Goal: Task Accomplishment & Management: Manage account settings

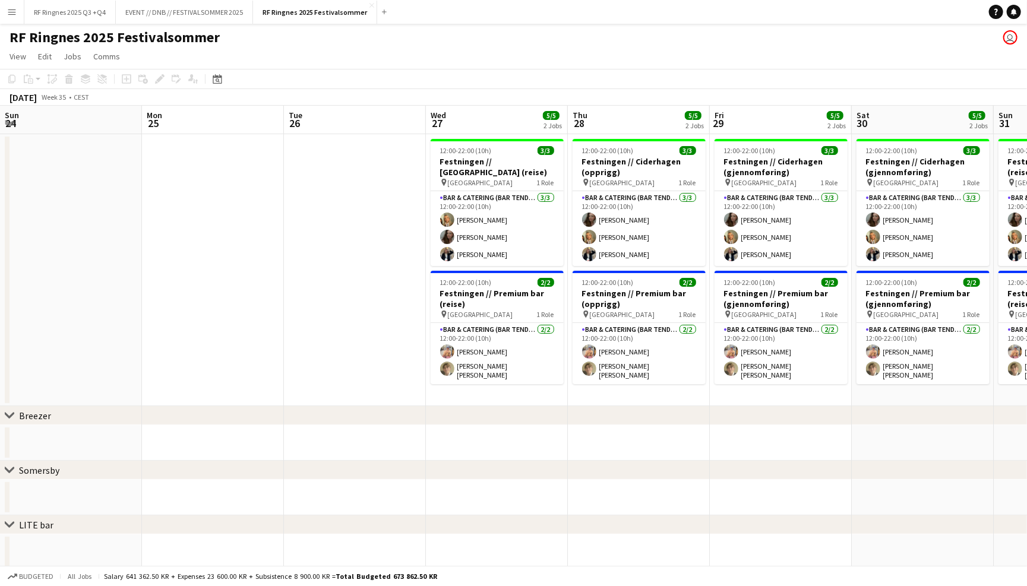
scroll to position [0, 323]
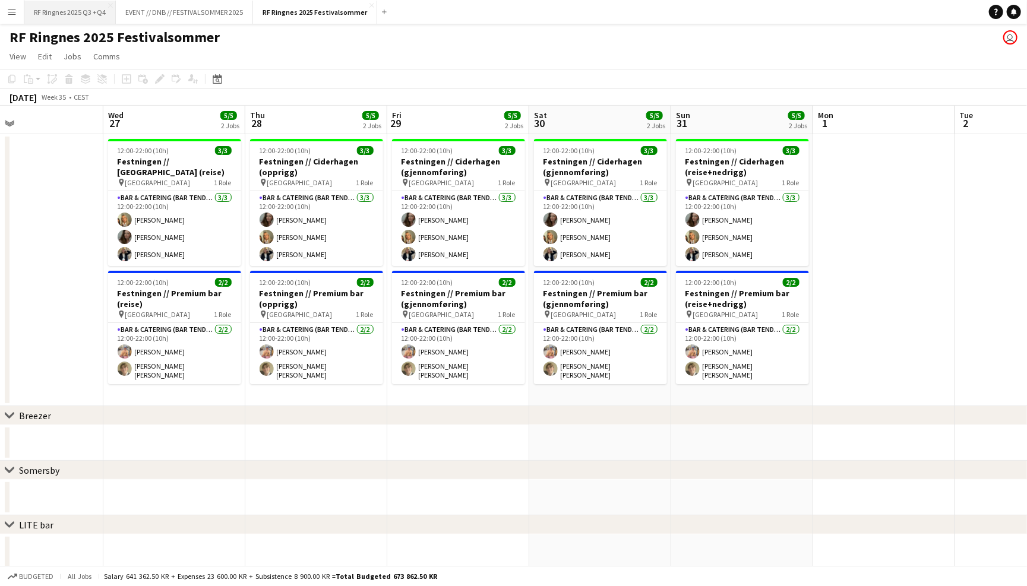
click at [94, 5] on button "RF Ringnes 2025 Q3 +Q4 Close" at bounding box center [69, 12] width 91 height 23
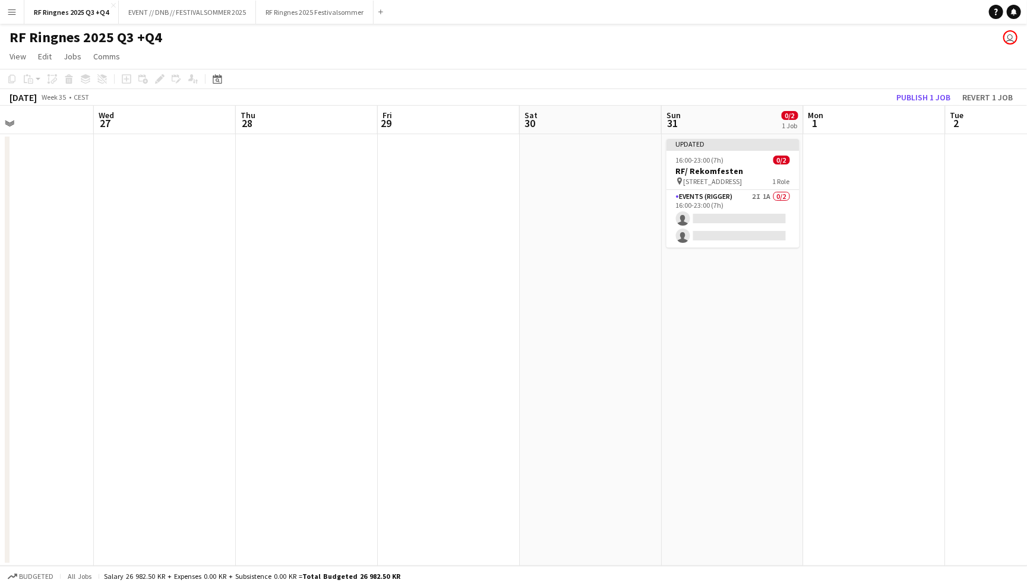
scroll to position [0, 404]
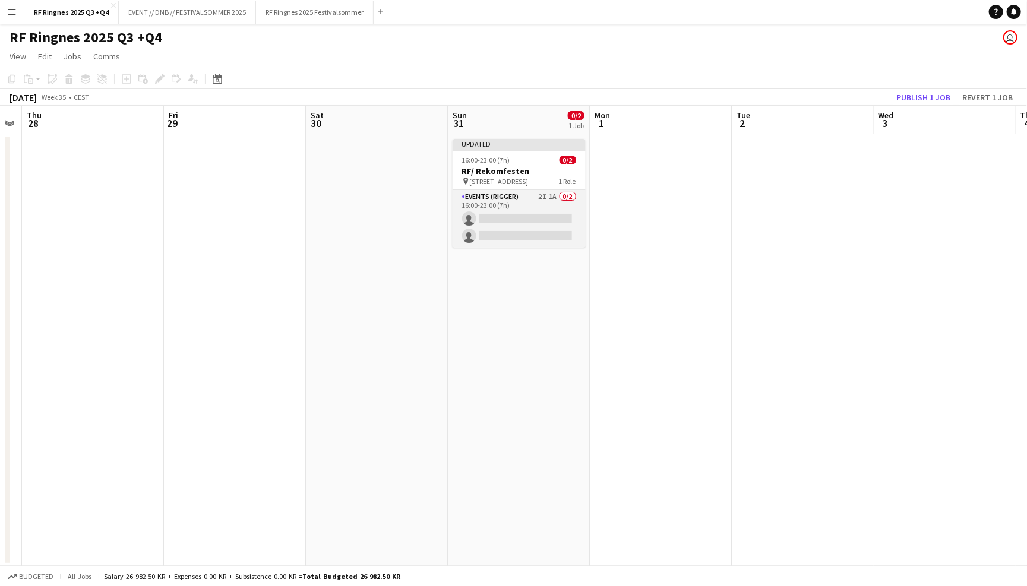
click at [524, 211] on app-card-role "Events (Rigger) 2I 1A 0/2 16:00-23:00 (7h) single-neutral-actions single-neutra…" at bounding box center [519, 219] width 133 height 58
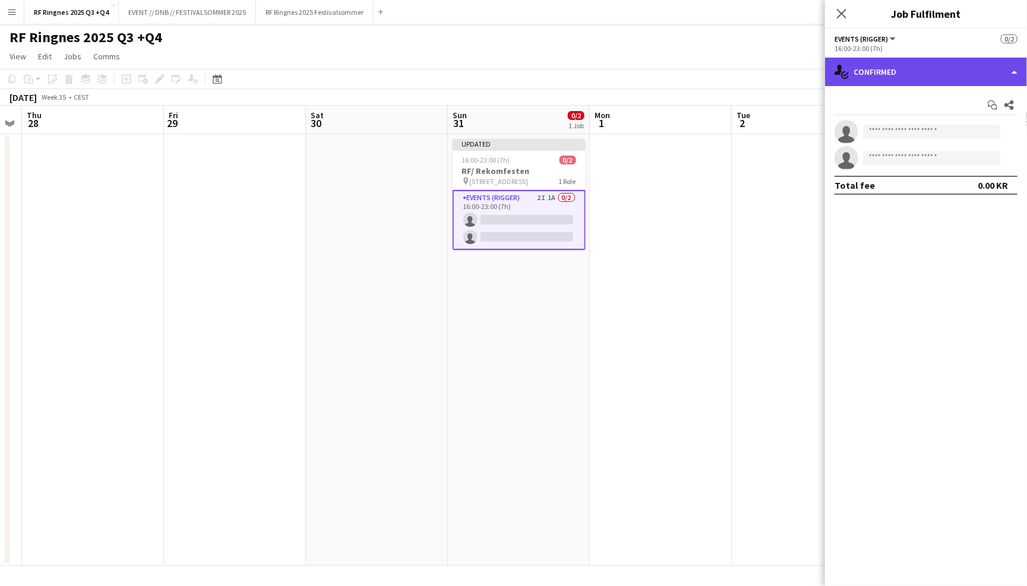
click at [877, 78] on div "single-neutral-actions-check-2 Confirmed" at bounding box center [926, 72] width 202 height 29
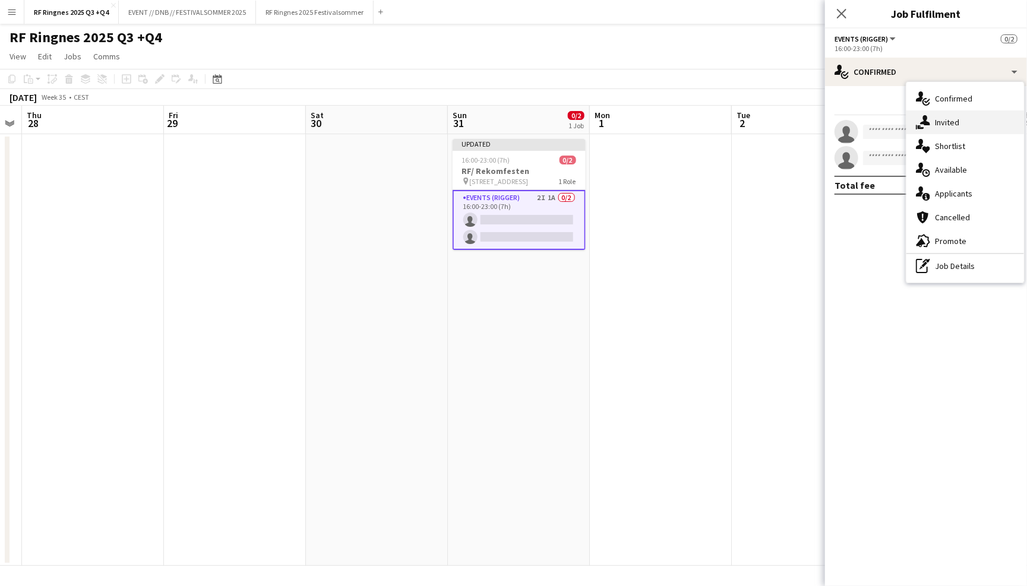
click at [959, 121] on div "single-neutral-actions-share-1 Invited" at bounding box center [965, 122] width 118 height 24
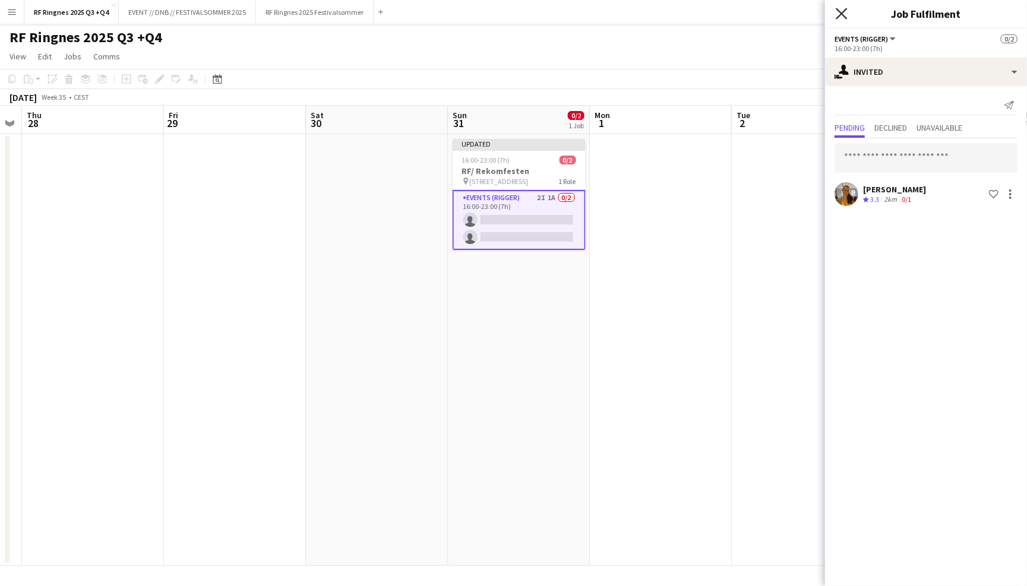
click at [845, 9] on icon "Close pop-in" at bounding box center [841, 13] width 11 height 11
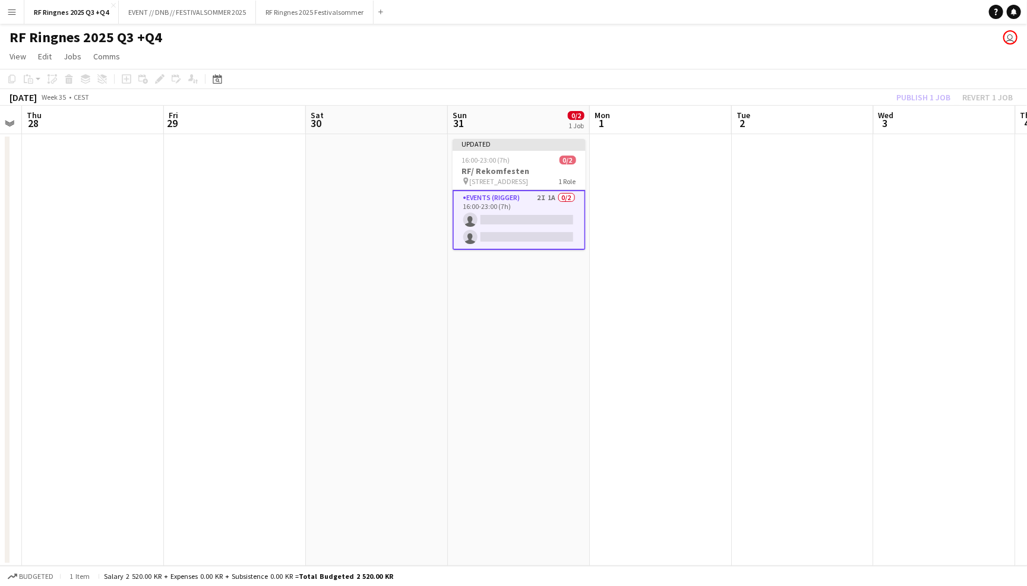
click at [993, 88] on app-toolbar "Copy Paste Paste Command V Paste with crew Command Shift V Paste linked Job [GE…" at bounding box center [513, 79] width 1027 height 20
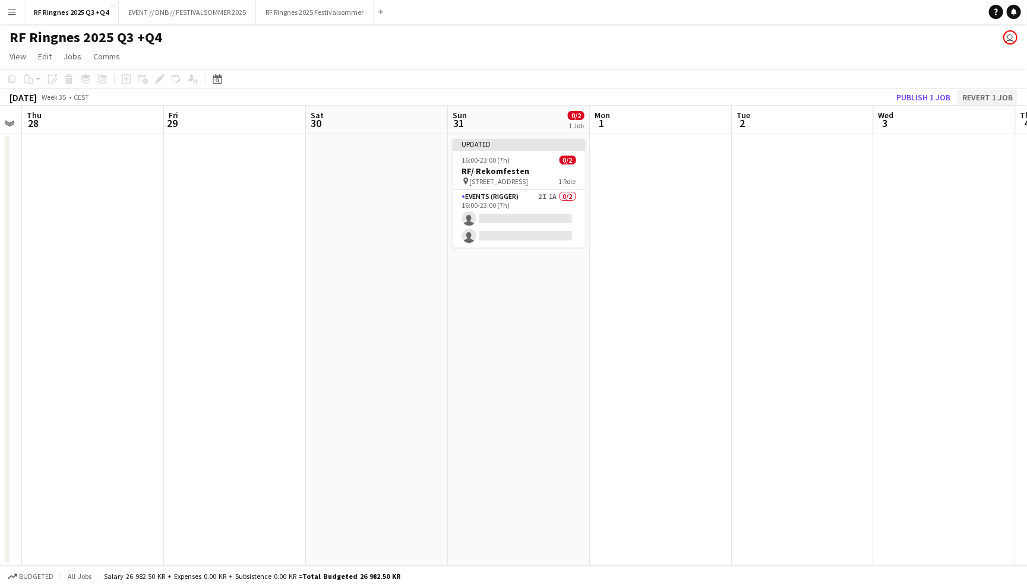
click at [991, 94] on button "Revert 1 job" at bounding box center [987, 97] width 60 height 15
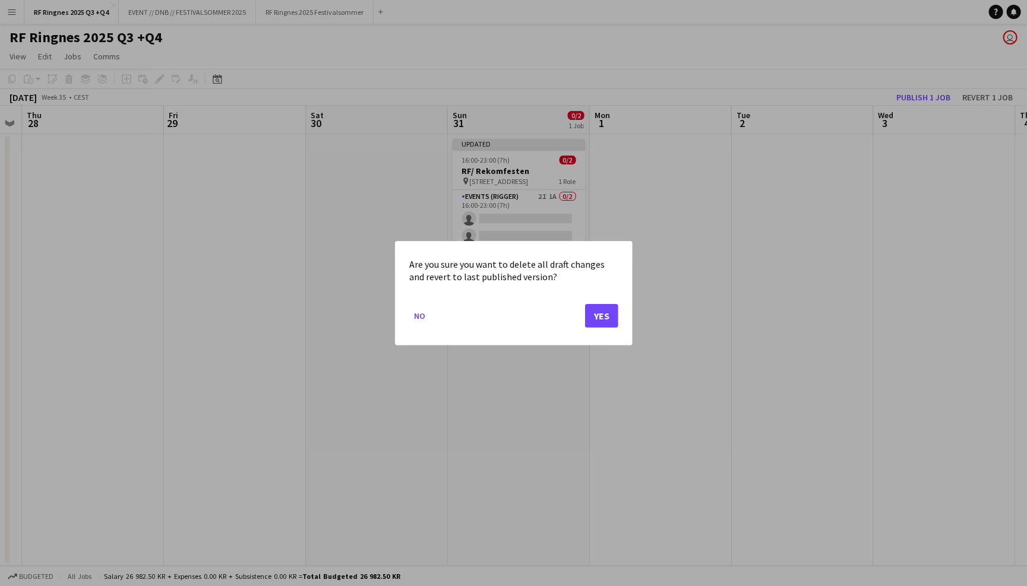
click at [605, 323] on button "Yes" at bounding box center [601, 315] width 33 height 24
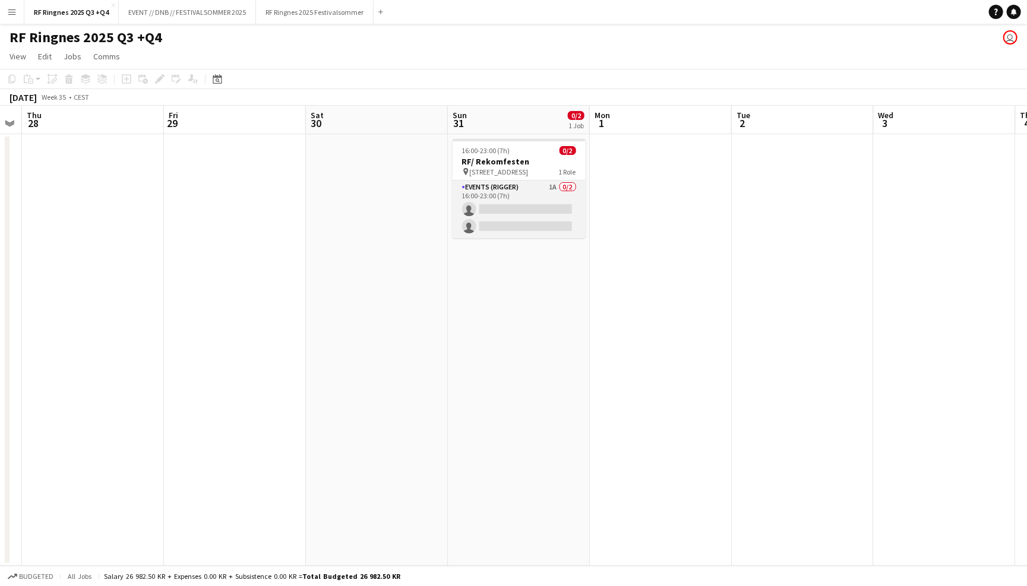
click at [542, 200] on app-card-role "Events (Rigger) 1A 0/2 16:00-23:00 (7h) single-neutral-actions single-neutral-a…" at bounding box center [519, 210] width 133 height 58
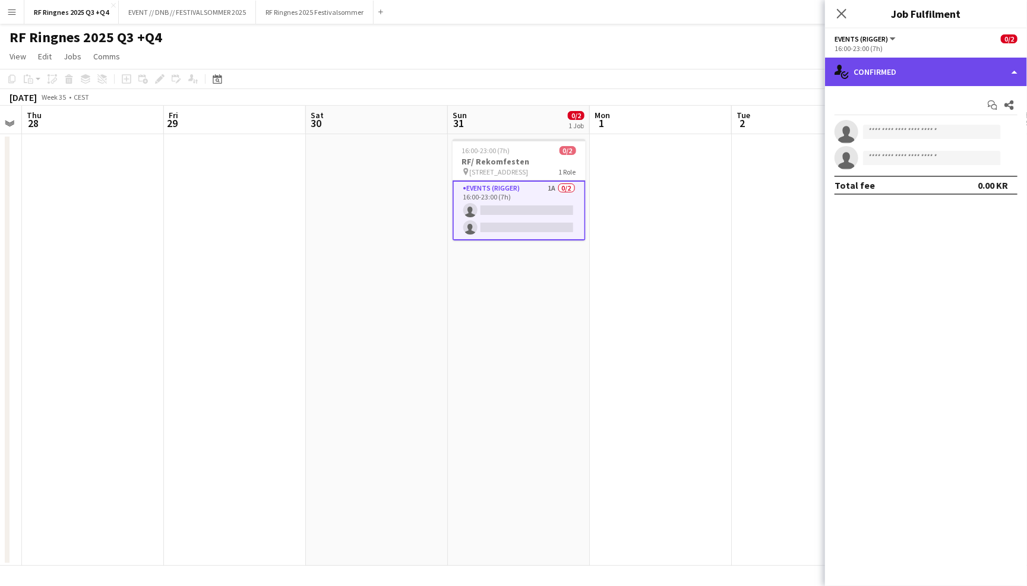
click at [893, 78] on div "single-neutral-actions-check-2 Confirmed" at bounding box center [926, 72] width 202 height 29
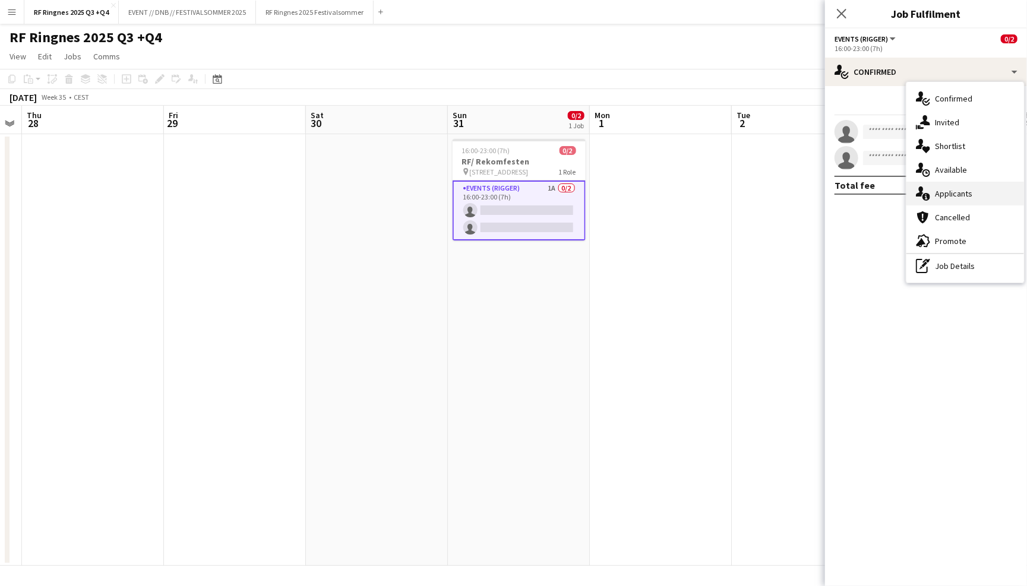
click at [970, 195] on div "single-neutral-actions-information Applicants" at bounding box center [965, 194] width 118 height 24
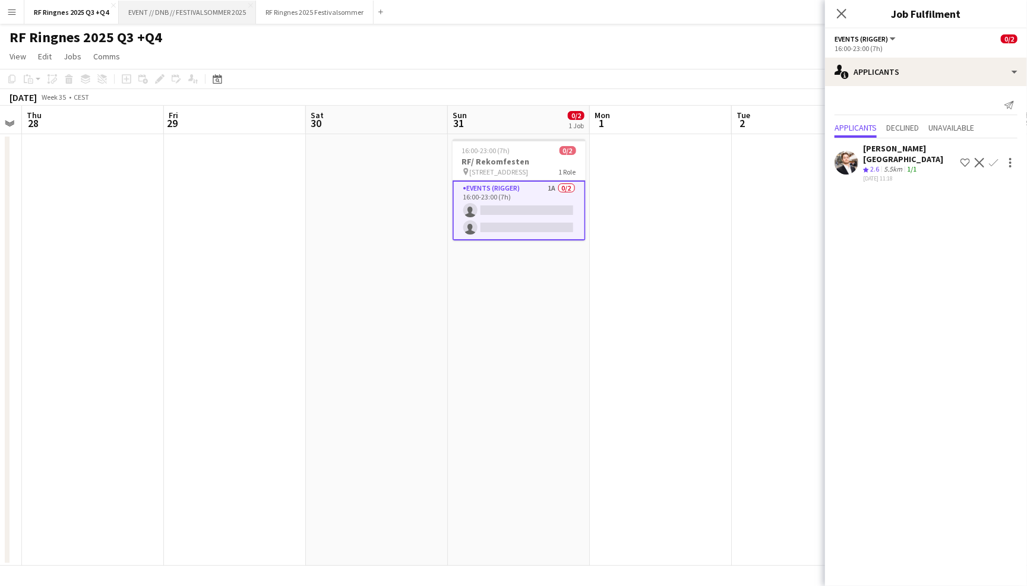
click at [213, 14] on button "EVENT // DNB // FESTIVALSOMMER 2025 Close" at bounding box center [187, 12] width 137 height 23
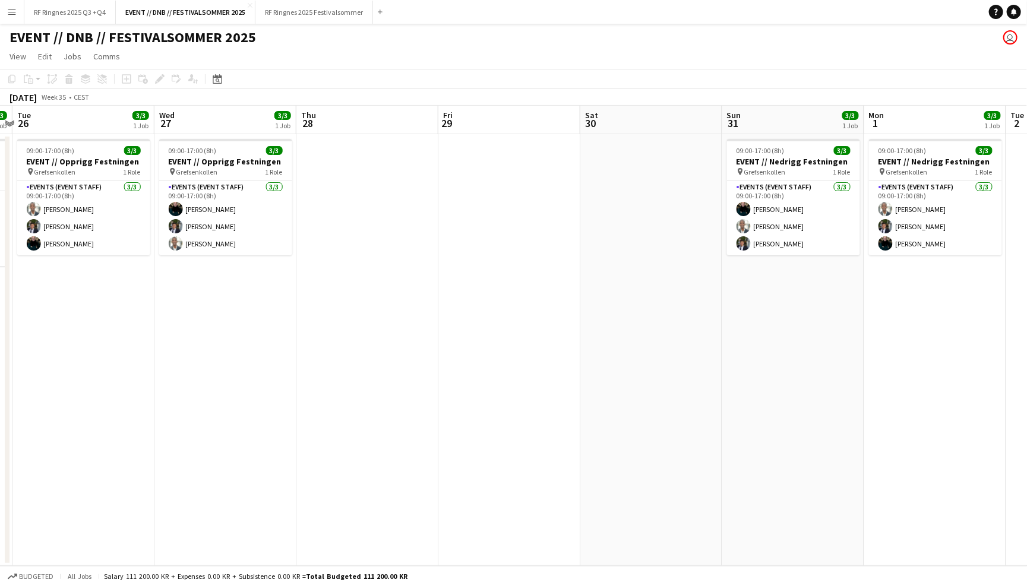
scroll to position [0, 559]
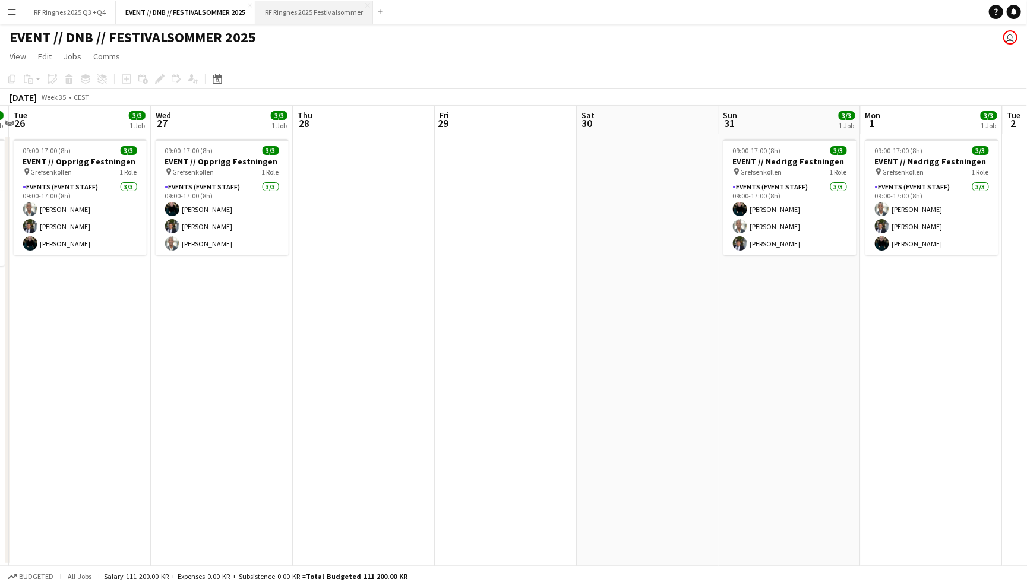
click at [311, 14] on button "RF Ringnes 2025 Festivalsommer Close" at bounding box center [314, 12] width 118 height 23
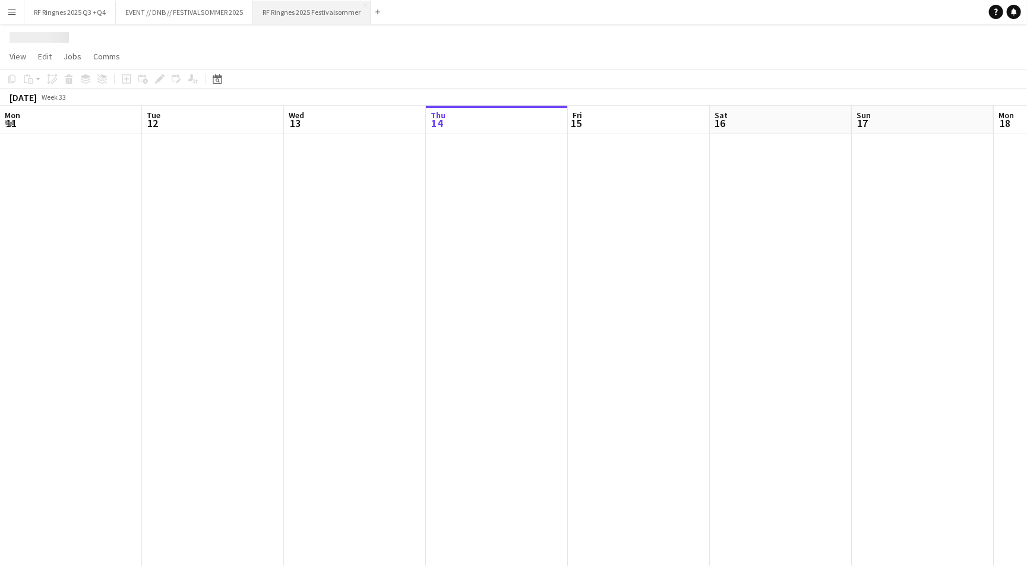
scroll to position [0, 283]
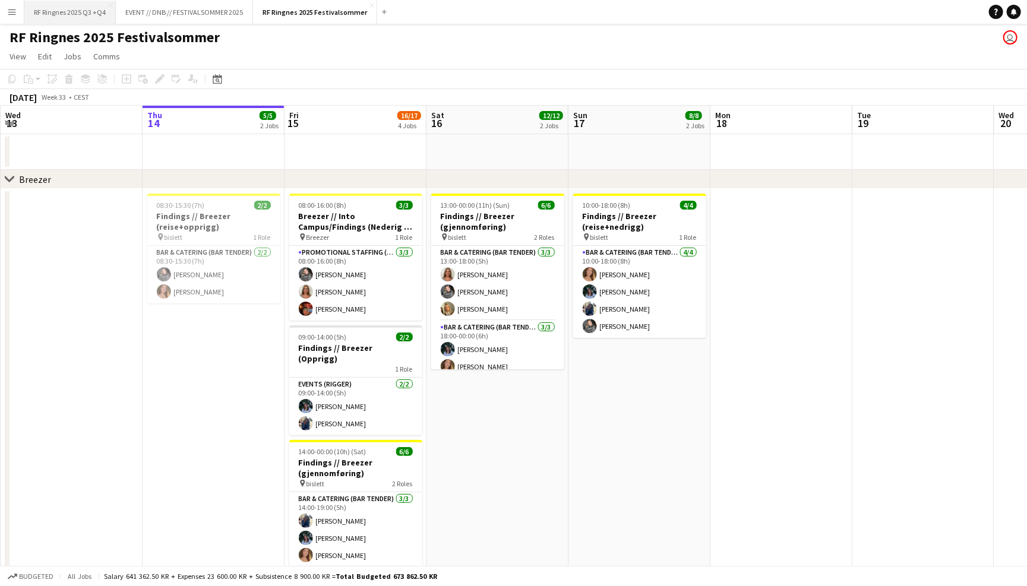
click at [80, 14] on button "RF Ringnes 2025 Q3 +Q4 Close" at bounding box center [69, 12] width 91 height 23
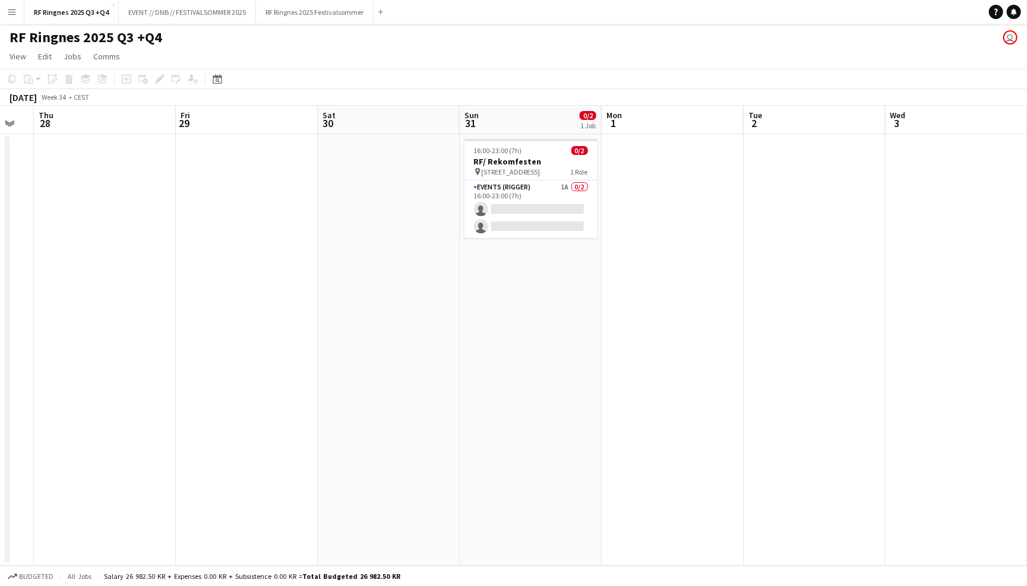
scroll to position [0, 416]
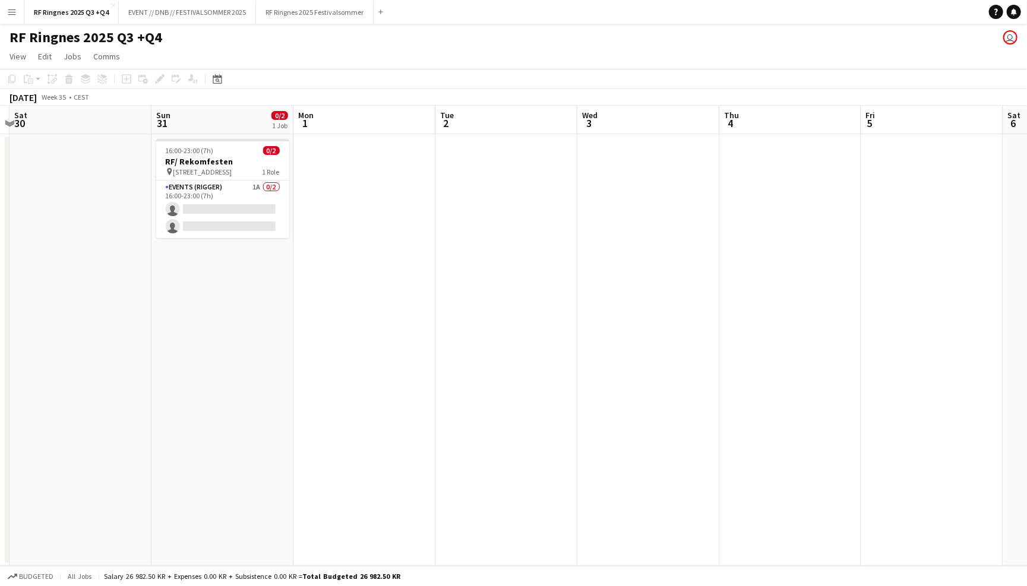
click at [16, 11] on app-icon "Menu" at bounding box center [12, 12] width 10 height 10
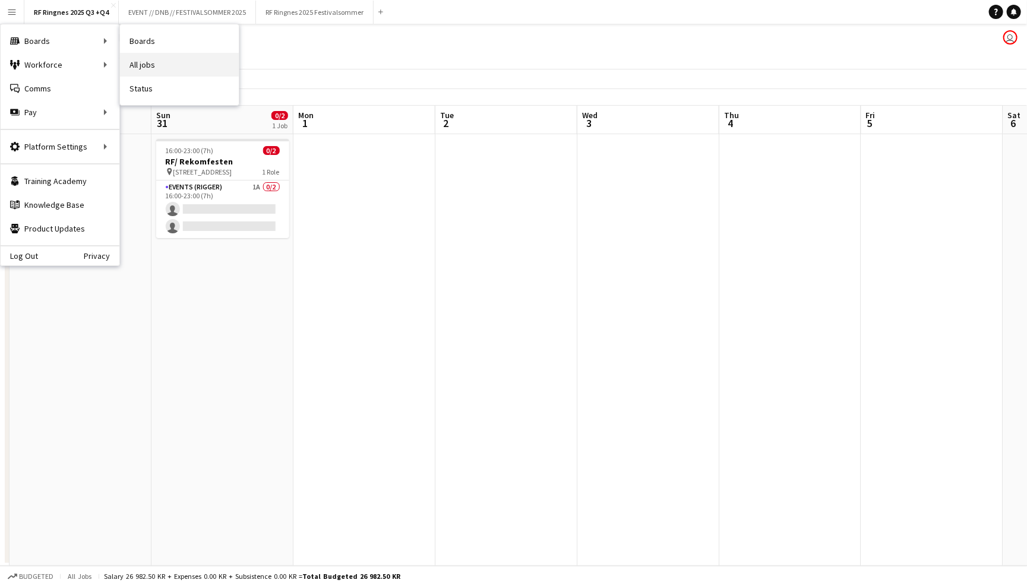
click at [137, 66] on link "All jobs" at bounding box center [179, 65] width 119 height 24
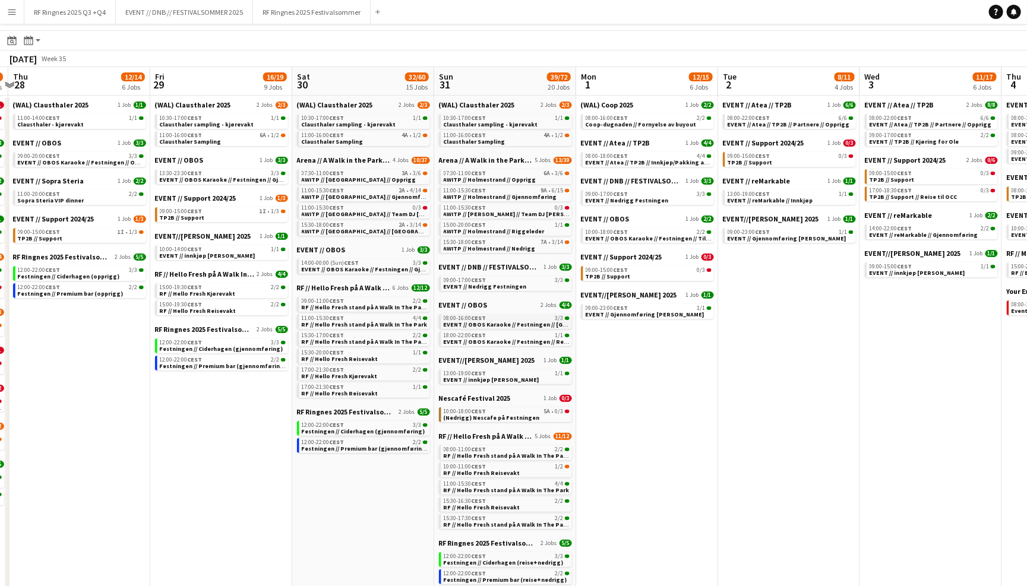
scroll to position [19, 0]
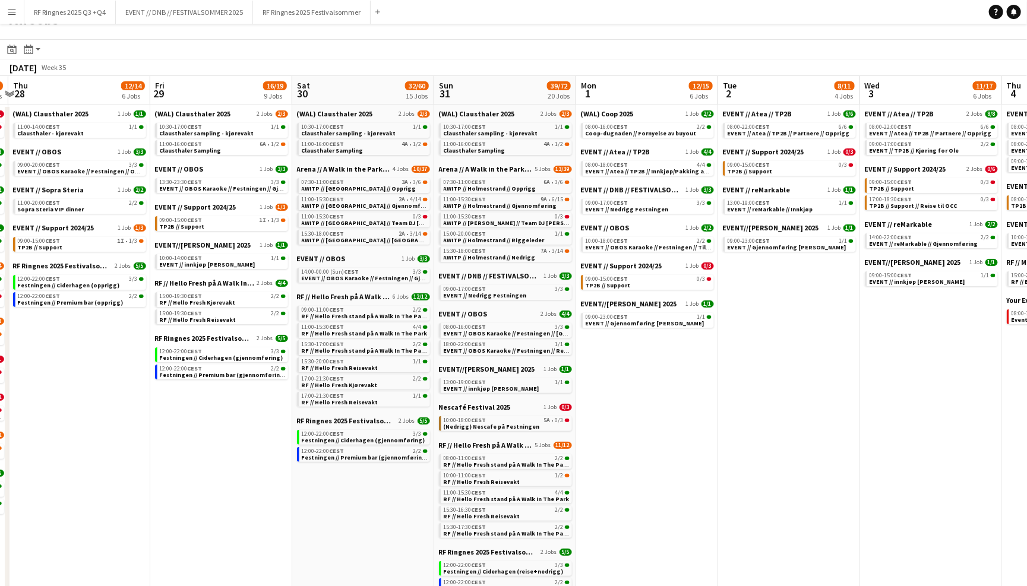
click at [650, 408] on app-date-cell "(WAL) Coop 2025 1 Job [DATE] 08:00-16:00 CEST 2/2 Coop-dugnaden // Fornyelse av…" at bounding box center [647, 461] width 142 height 713
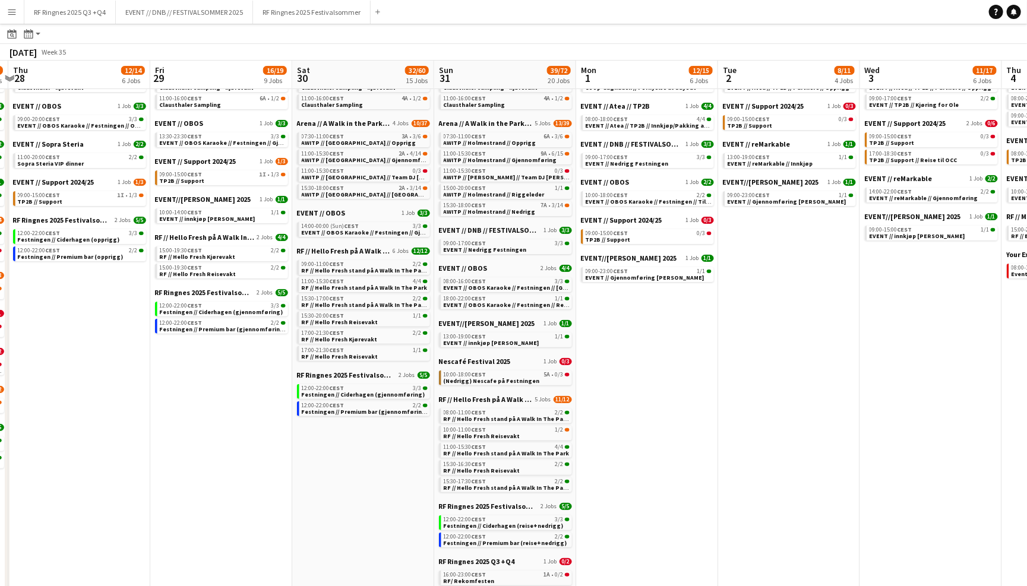
scroll to position [64, 0]
click at [534, 370] on link "10:00-18:00 CEST 5A • 0/3 (Nedrigg) Nescafe på Festningen" at bounding box center [507, 377] width 126 height 14
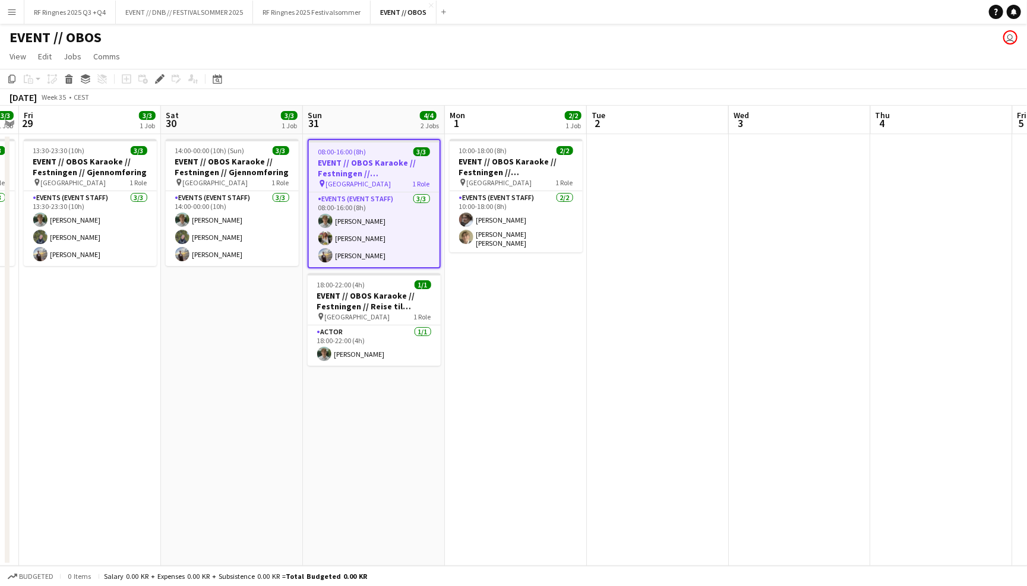
click at [610, 41] on div "EVENT // OBOS user" at bounding box center [513, 35] width 1027 height 23
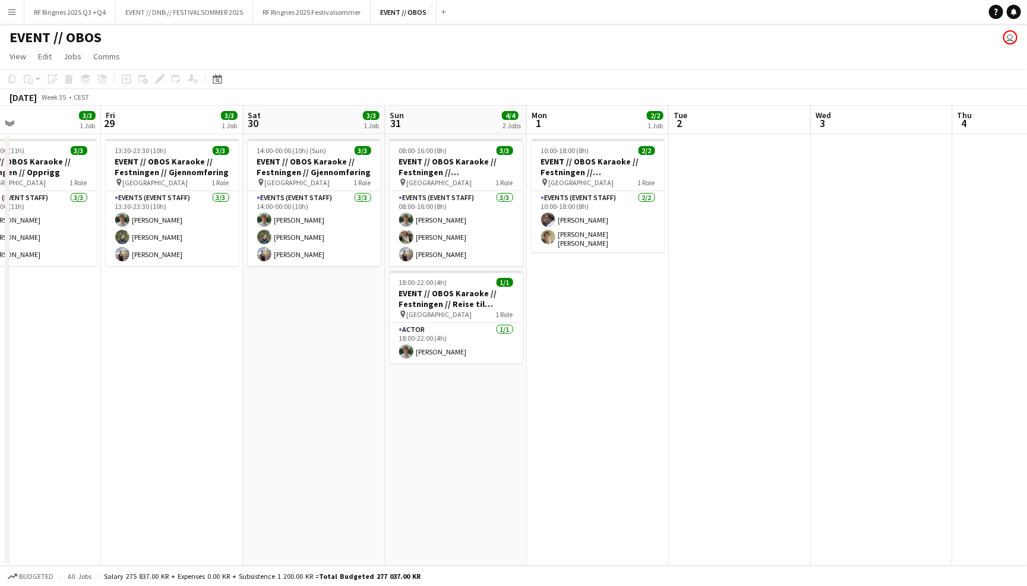
scroll to position [0, 283]
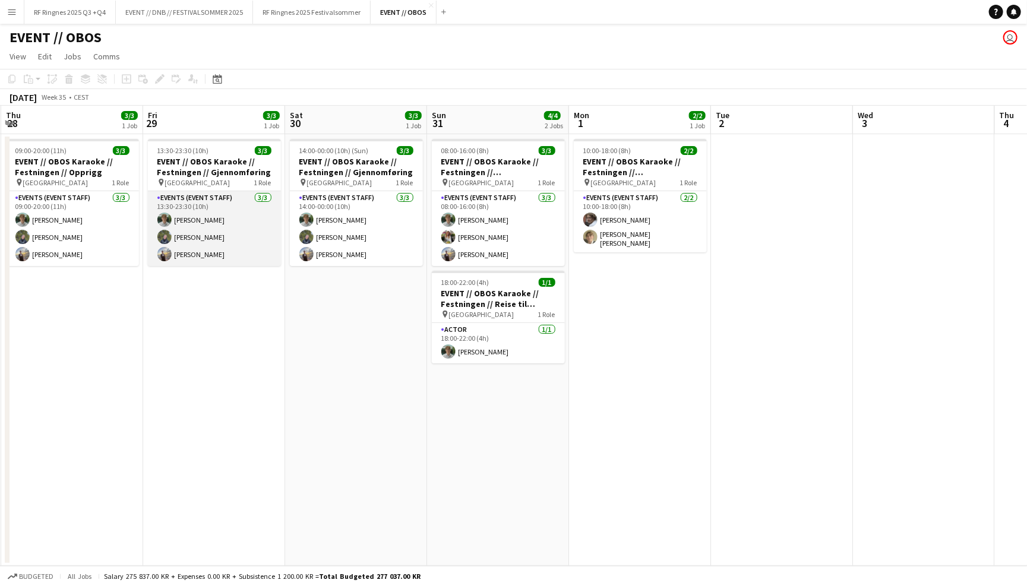
click at [226, 238] on app-card-role "Events (Event Staff) 3/3 13:30-23:30 (10h) Oscar Markey Birk Sjølie Endre Noodt" at bounding box center [214, 228] width 133 height 75
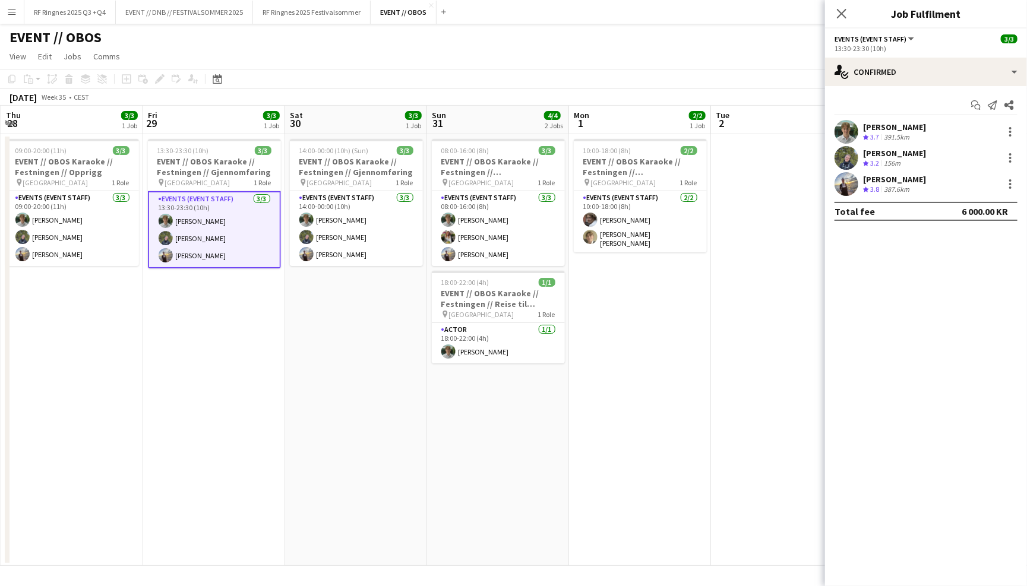
click at [849, 151] on app-user-avatar at bounding box center [846, 158] width 24 height 24
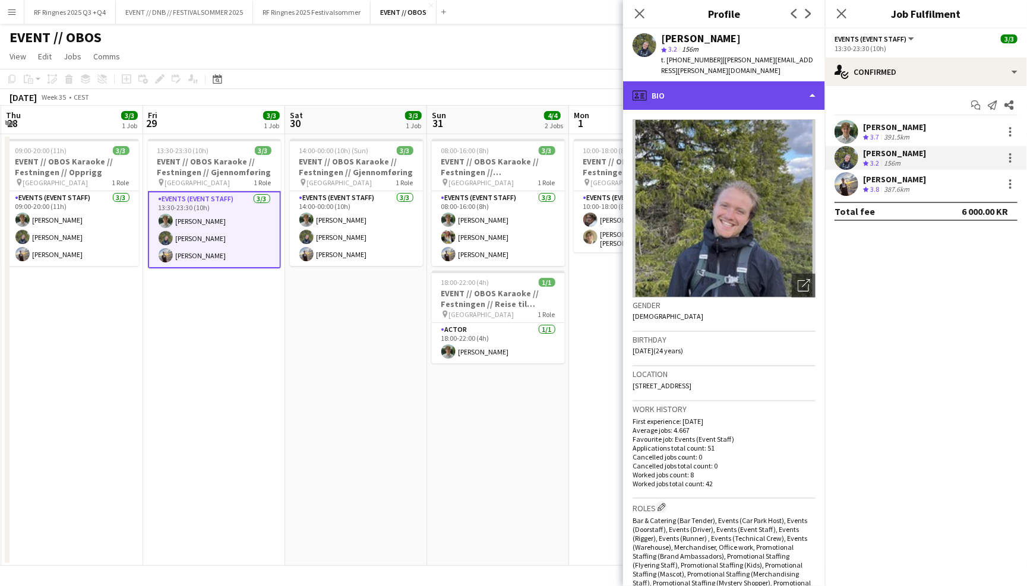
click at [745, 93] on div "profile Bio" at bounding box center [724, 95] width 202 height 29
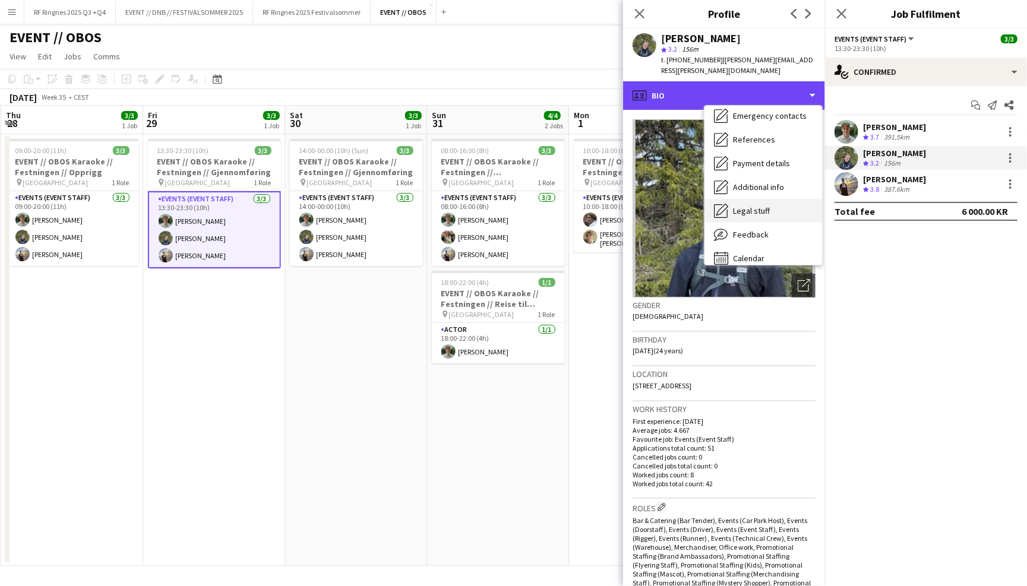
scroll to position [111, 0]
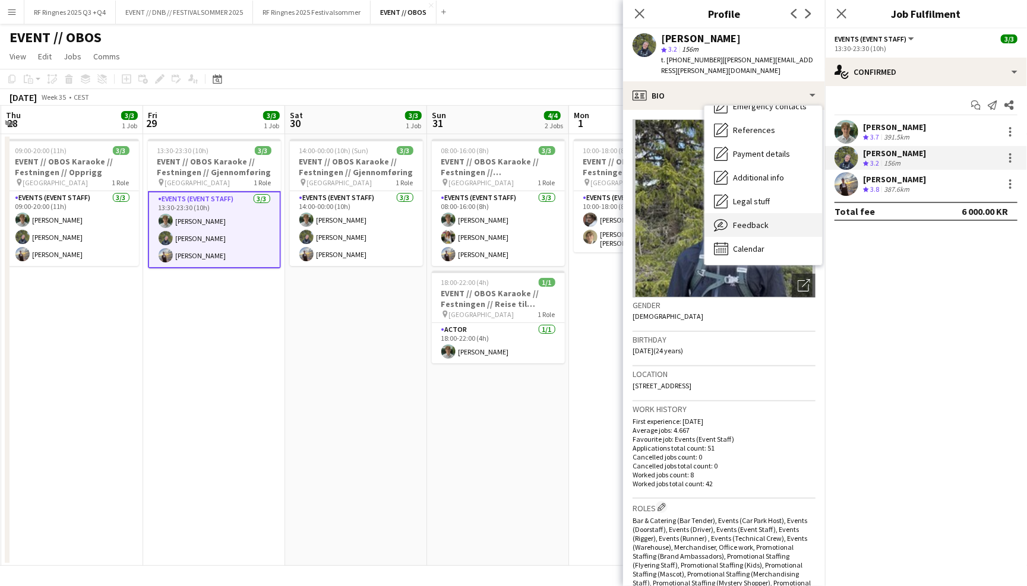
click at [760, 213] on div "Feedback Feedback" at bounding box center [763, 225] width 118 height 24
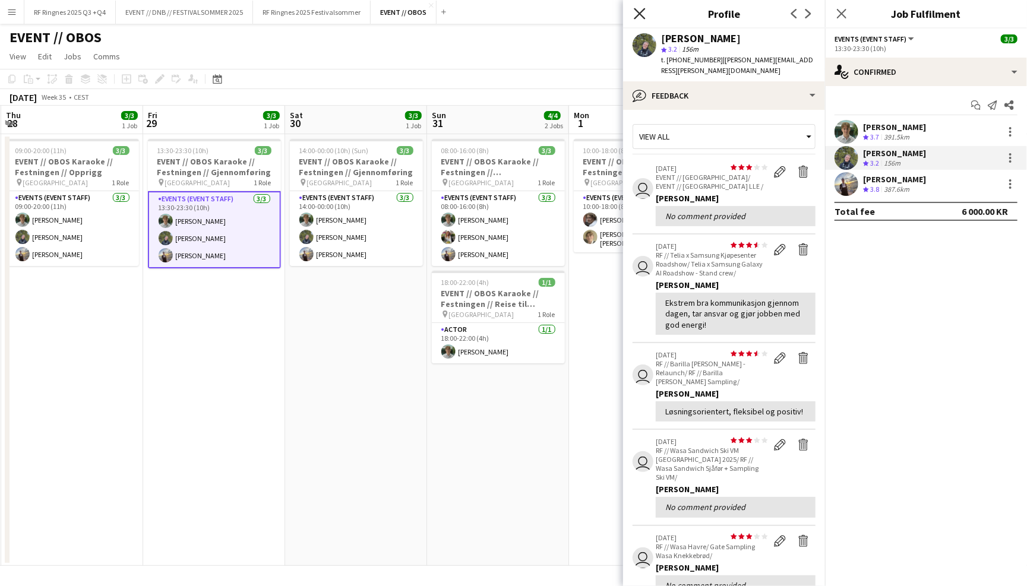
click at [643, 11] on icon "Close pop-in" at bounding box center [639, 13] width 11 height 11
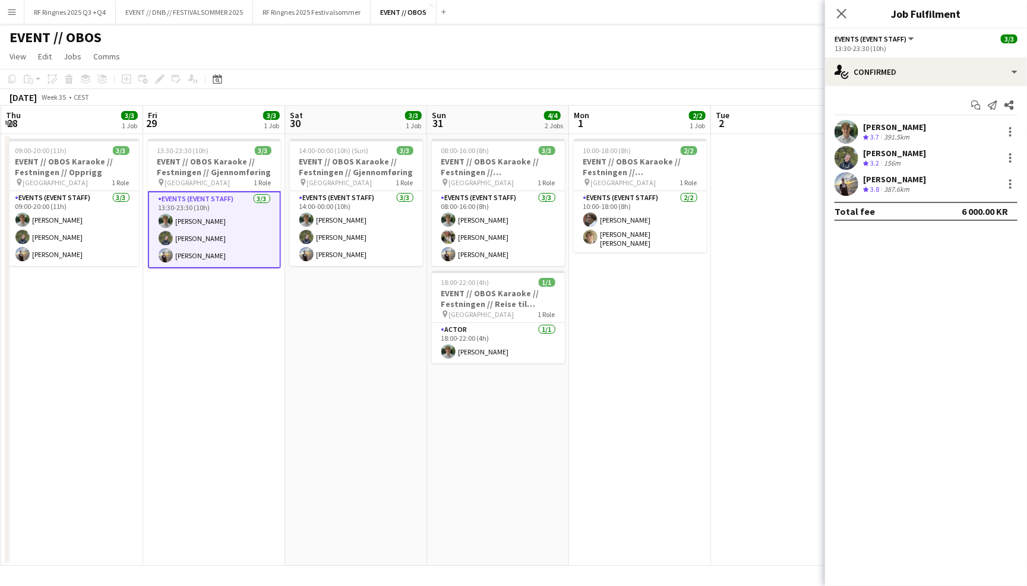
click at [636, 35] on div "EVENT // OBOS user" at bounding box center [513, 35] width 1027 height 23
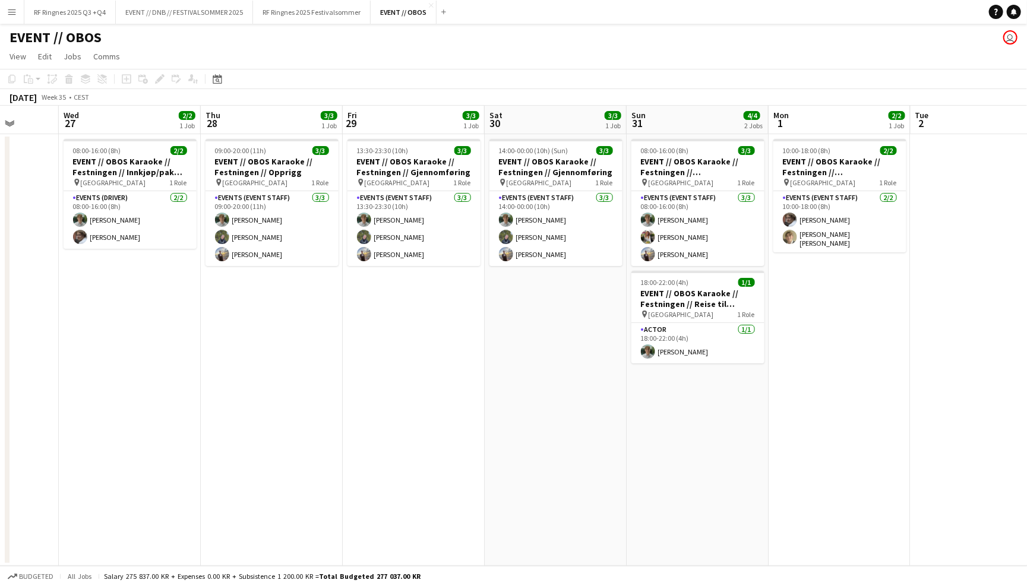
scroll to position [0, 369]
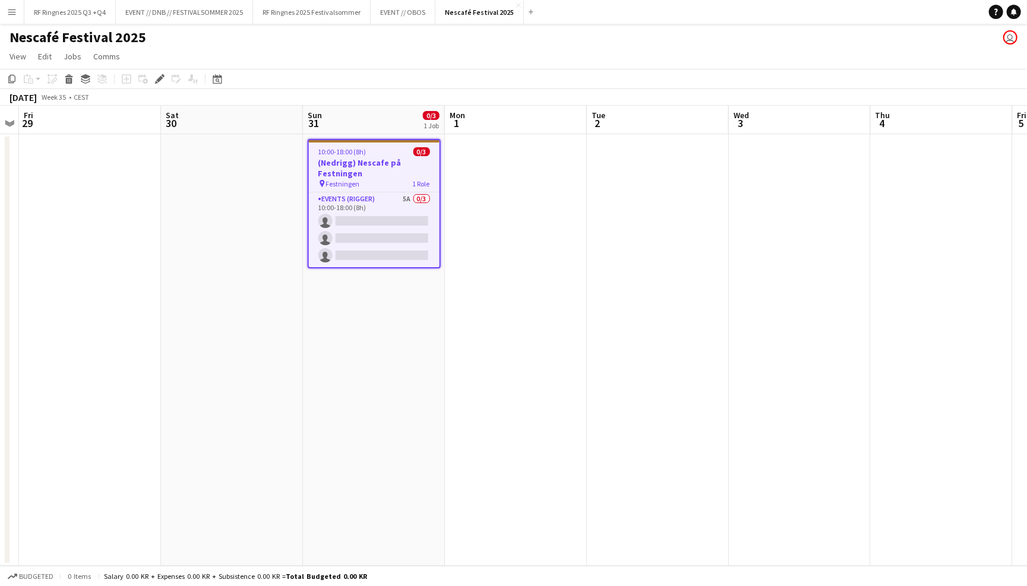
click at [366, 168] on h3 "(Nedrigg) Nescafe på Festningen" at bounding box center [374, 167] width 131 height 21
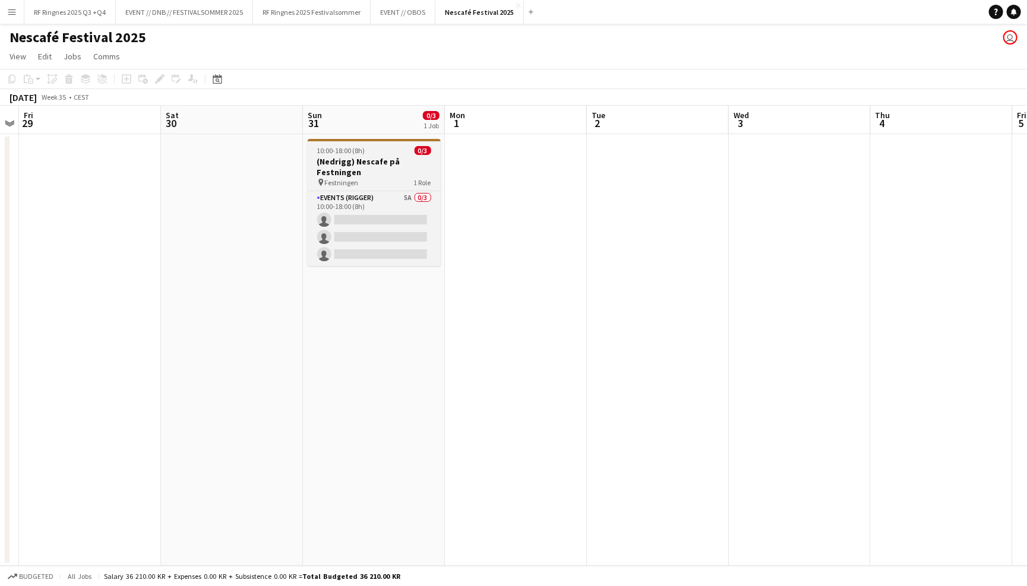
click at [378, 165] on h3 "(Nedrigg) Nescafe på Festningen" at bounding box center [374, 166] width 133 height 21
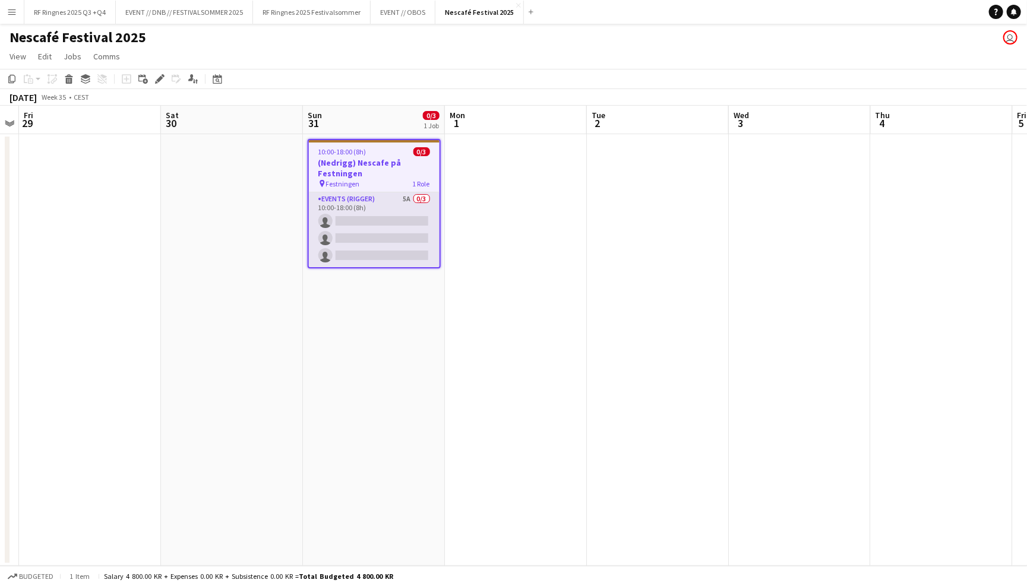
scroll to position [0, 406]
click at [380, 206] on app-card-role "Events (Rigger) 5A 0/3 10:00-18:00 (8h) single-neutral-actions single-neutral-a…" at bounding box center [374, 229] width 131 height 75
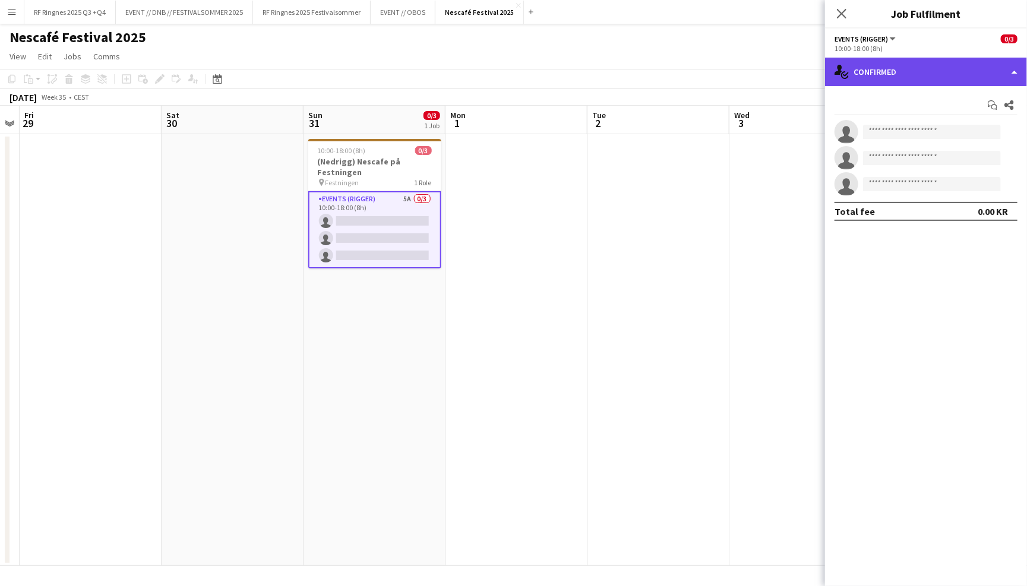
click at [936, 72] on div "single-neutral-actions-check-2 Confirmed" at bounding box center [926, 72] width 202 height 29
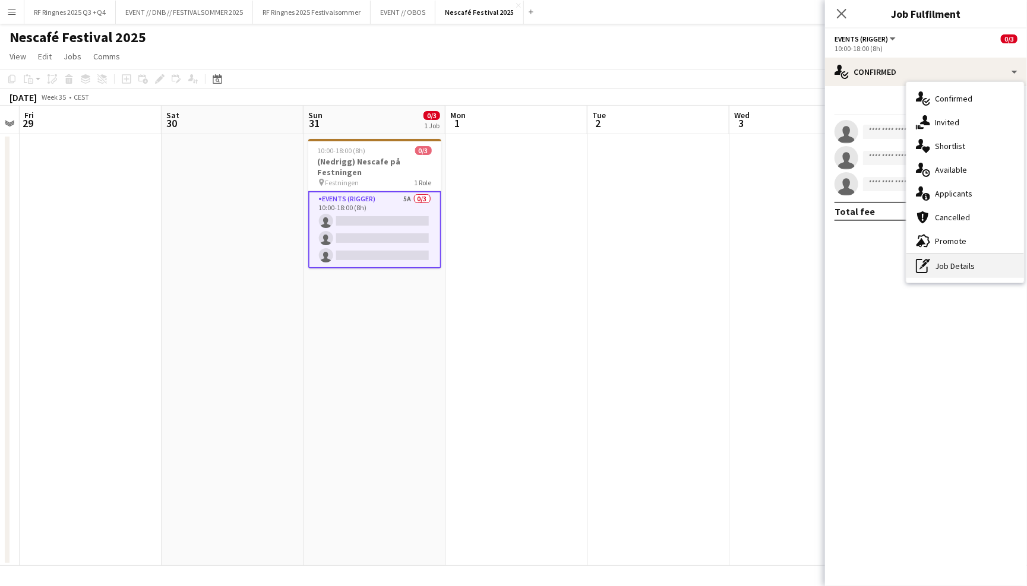
click at [976, 264] on div "pen-write Job Details" at bounding box center [965, 266] width 118 height 24
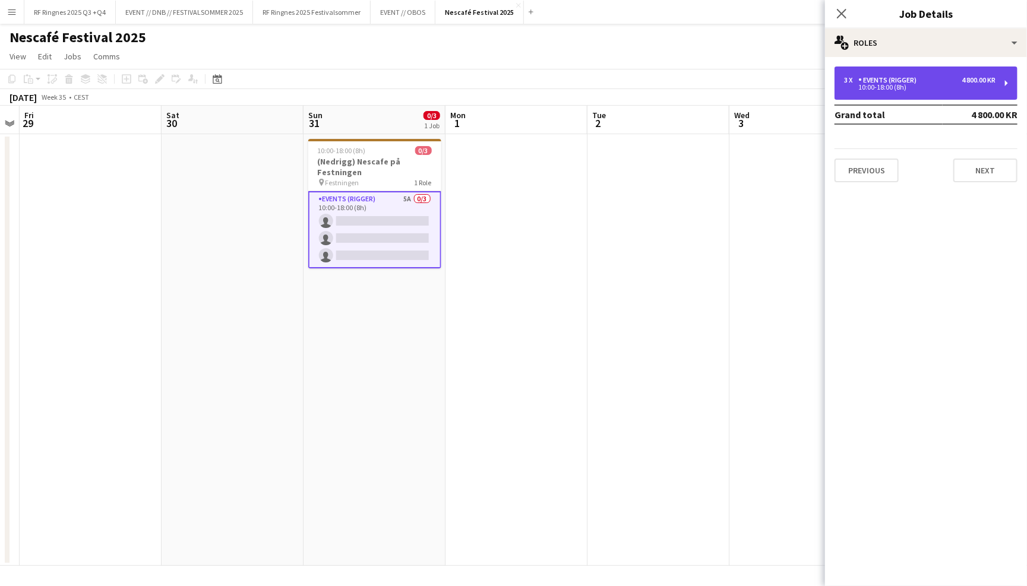
click at [969, 84] on div "10:00-18:00 (8h)" at bounding box center [919, 87] width 151 height 6
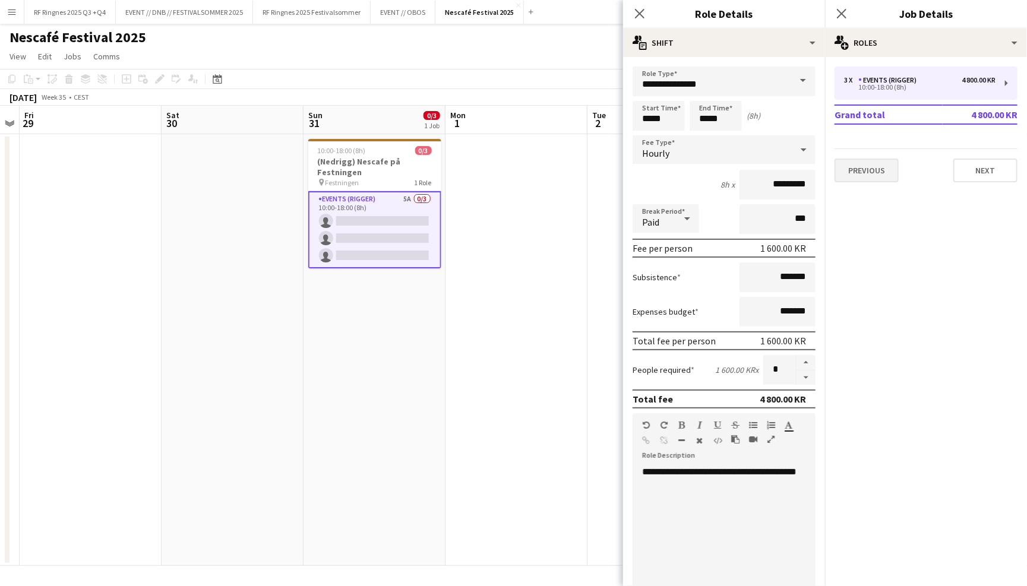
click at [875, 165] on button "Previous" at bounding box center [866, 171] width 64 height 24
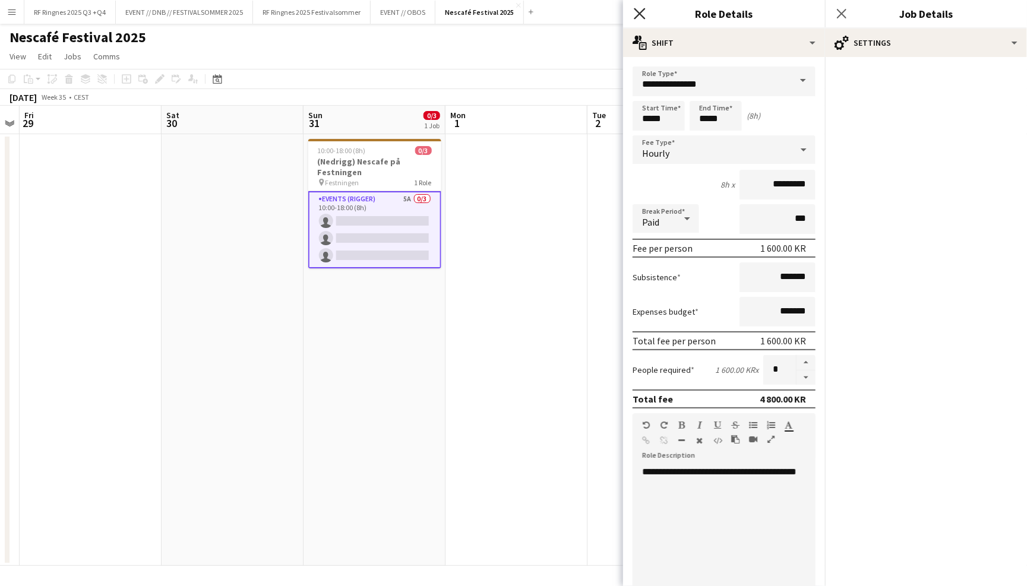
click at [639, 12] on icon at bounding box center [639, 13] width 11 height 11
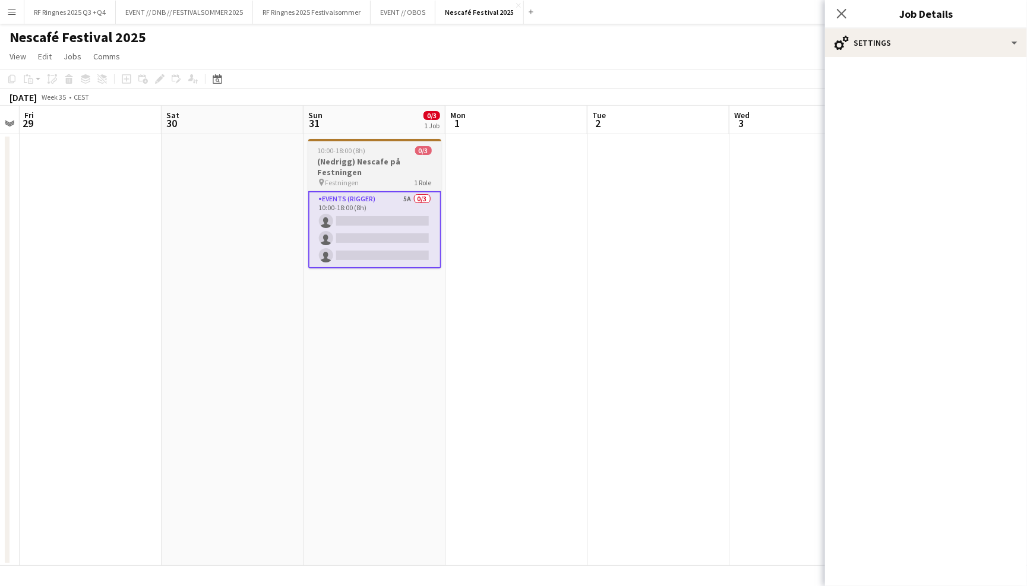
click at [330, 162] on h3 "(Nedrigg) Nescafe på Festningen" at bounding box center [374, 166] width 133 height 21
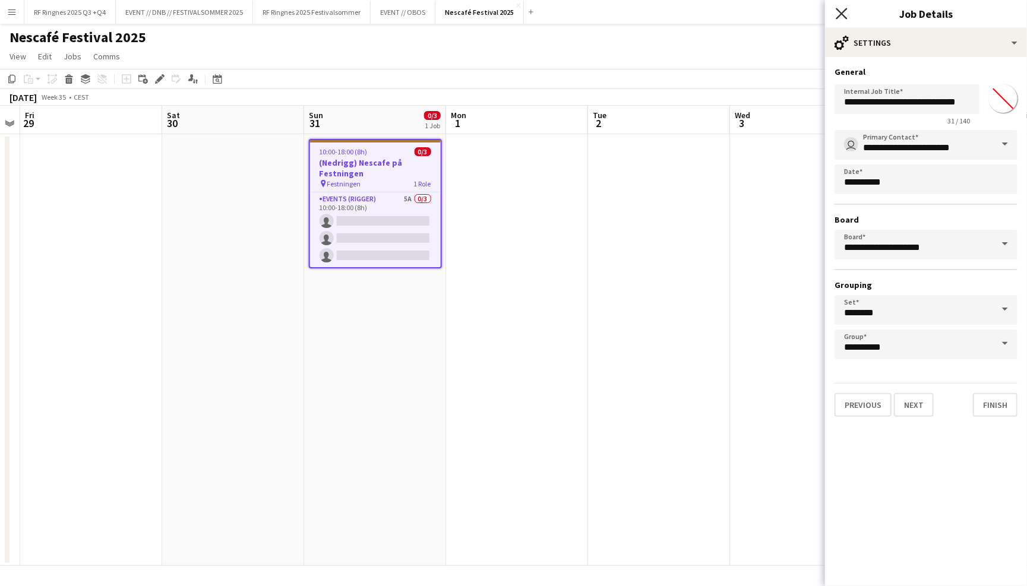
click at [844, 18] on icon "Close pop-in" at bounding box center [841, 13] width 11 height 11
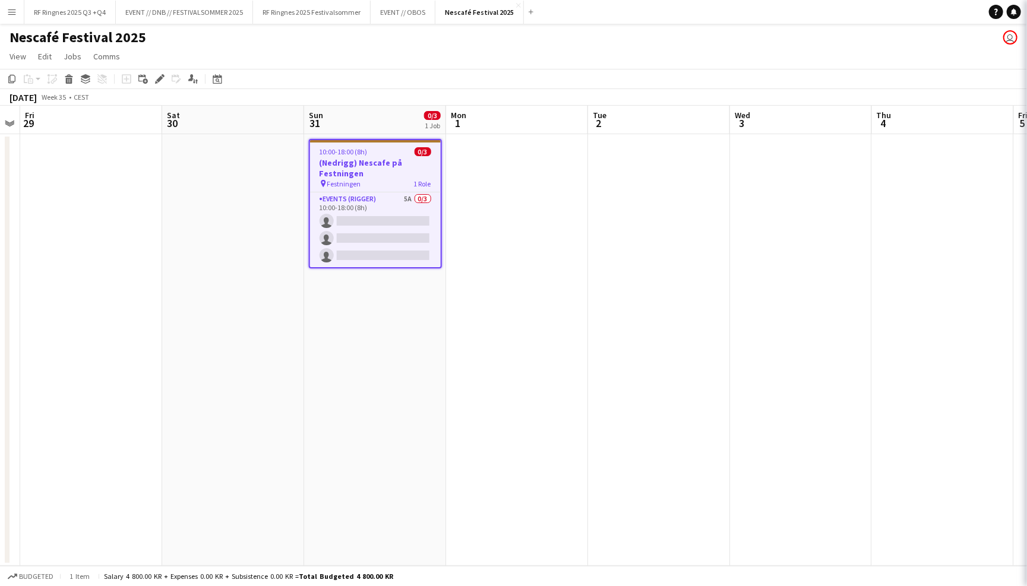
click at [770, 58] on app-page-menu "View Day view expanded Day view collapsed Month view Date picker Jump to today …" at bounding box center [513, 57] width 1027 height 23
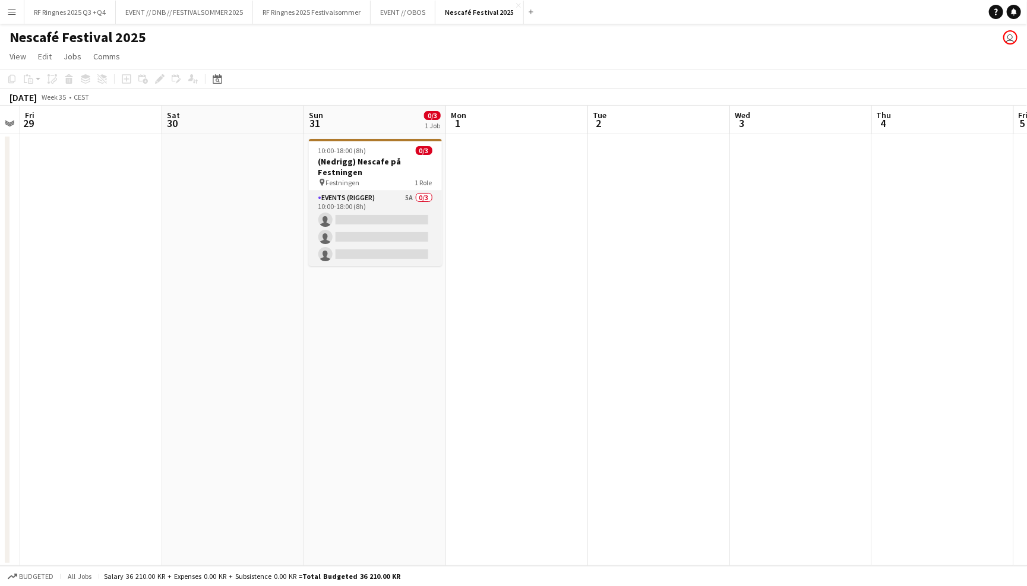
click at [391, 207] on app-card-role "Events (Rigger) 5A 0/3 10:00-18:00 (8h) single-neutral-actions single-neutral-a…" at bounding box center [375, 228] width 133 height 75
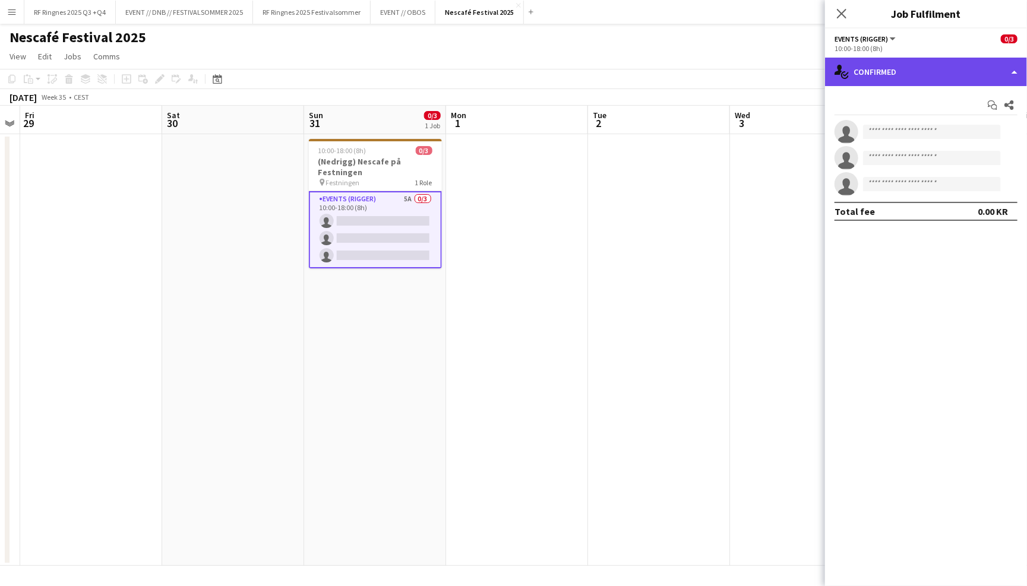
click at [928, 76] on div "single-neutral-actions-check-2 Confirmed" at bounding box center [926, 72] width 202 height 29
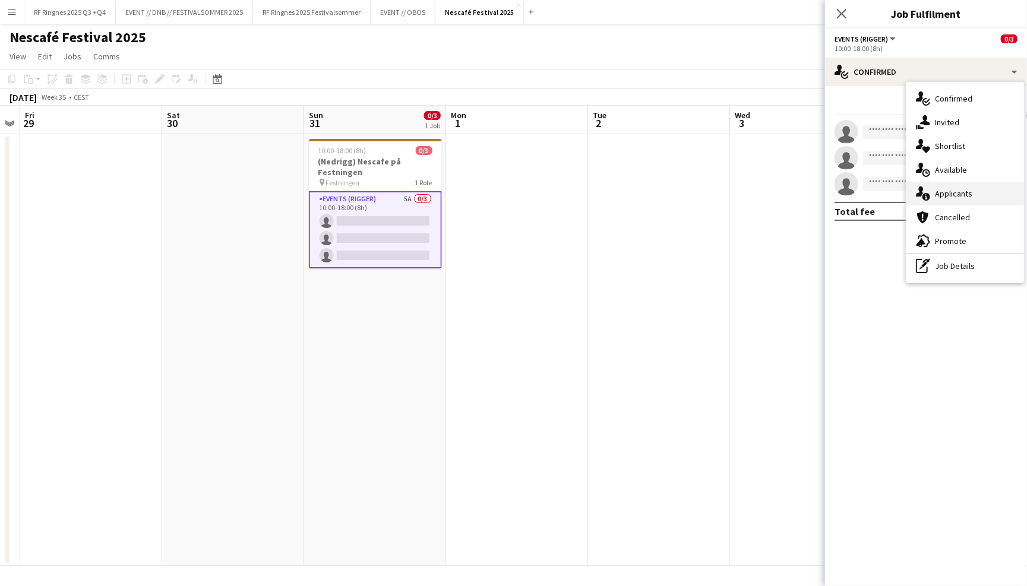
click at [980, 184] on div "single-neutral-actions-information Applicants" at bounding box center [965, 194] width 118 height 24
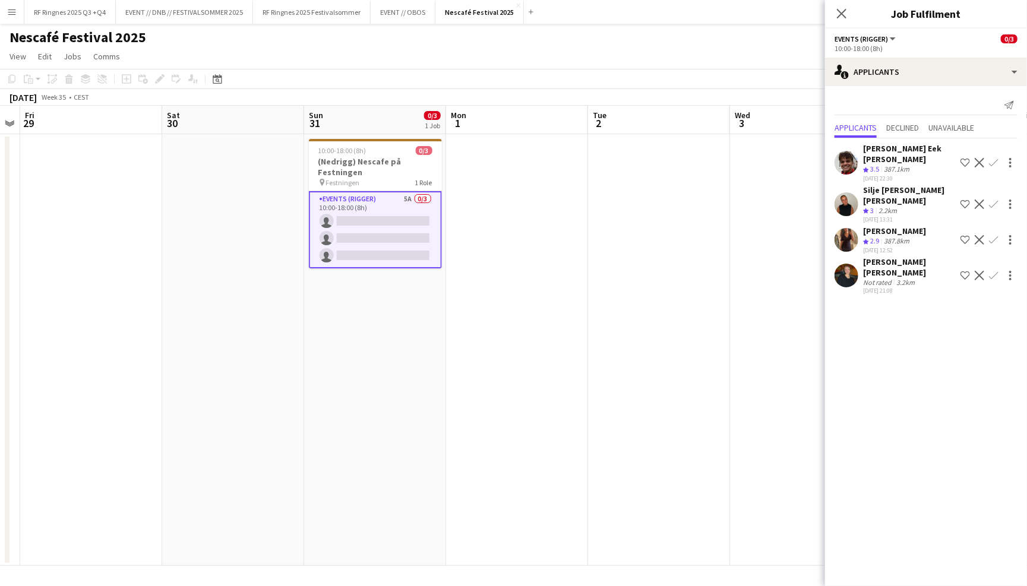
click at [851, 228] on app-user-avatar at bounding box center [846, 240] width 24 height 24
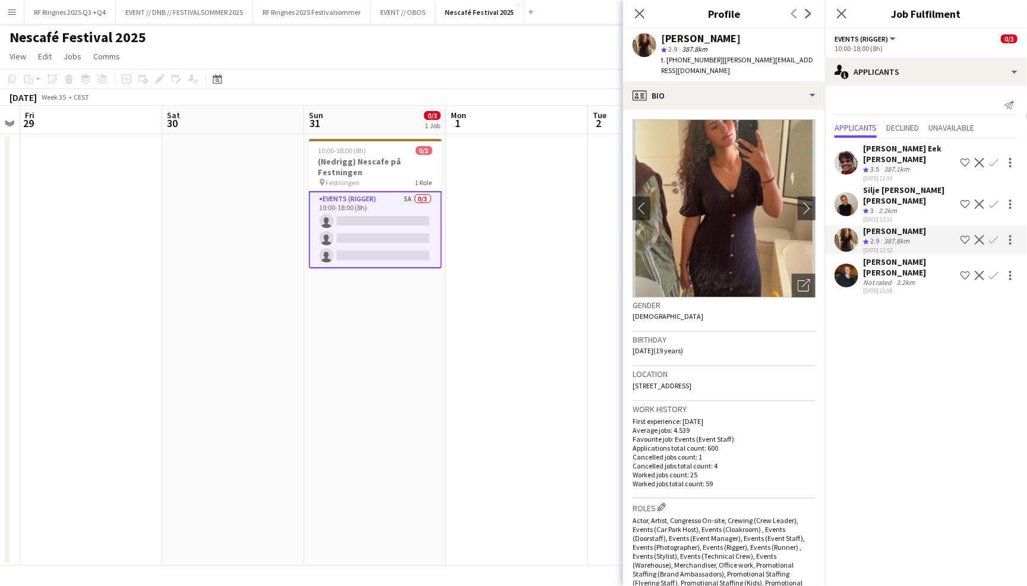
click at [842, 192] on app-user-avatar at bounding box center [846, 204] width 24 height 24
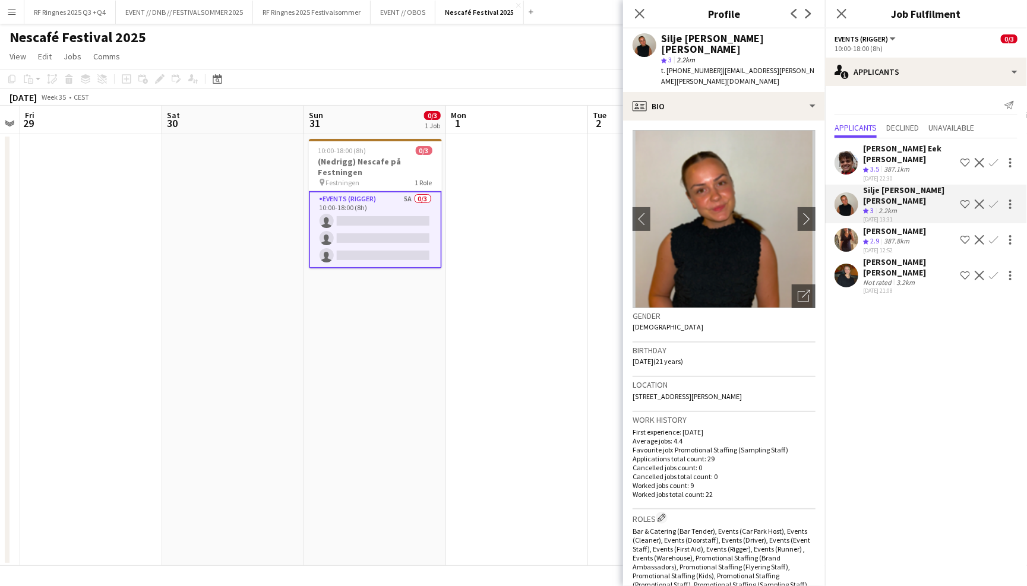
click at [848, 151] on app-user-avatar at bounding box center [846, 163] width 24 height 24
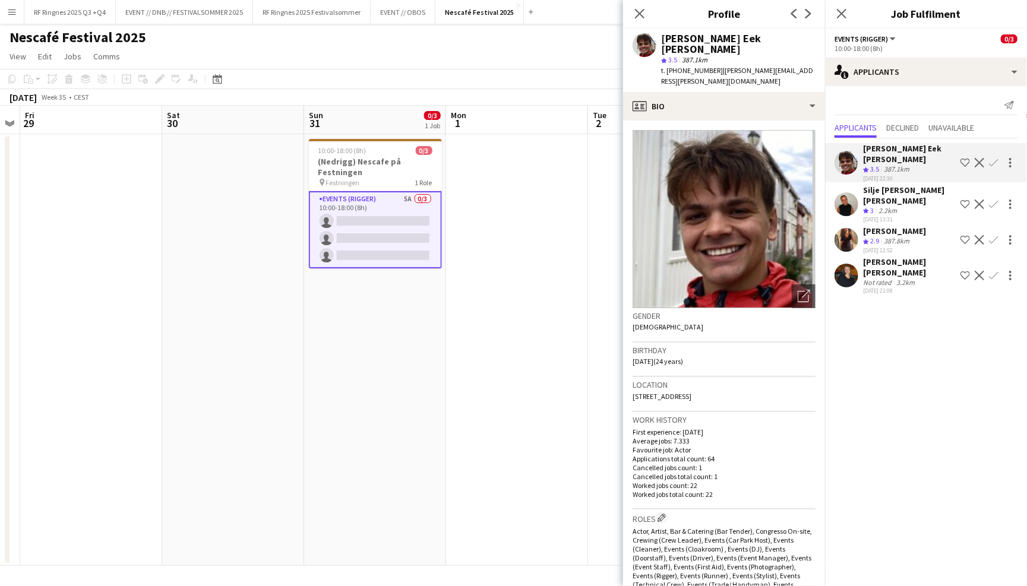
click at [850, 264] on app-user-avatar at bounding box center [846, 276] width 24 height 24
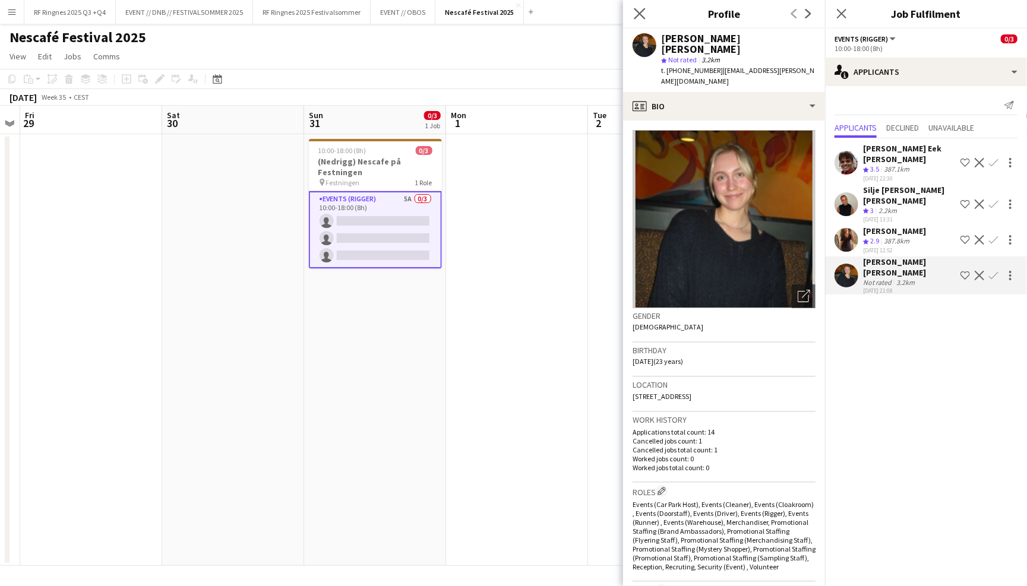
click at [641, 20] on app-icon "Close pop-in" at bounding box center [639, 13] width 17 height 17
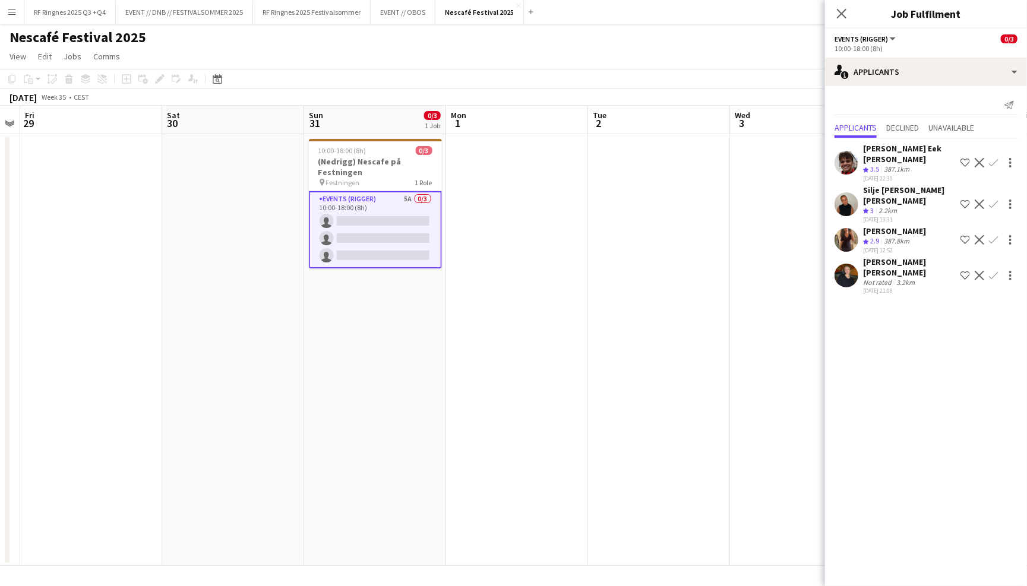
click at [609, 28] on div "Nescafé Festival 2025 user" at bounding box center [513, 35] width 1027 height 23
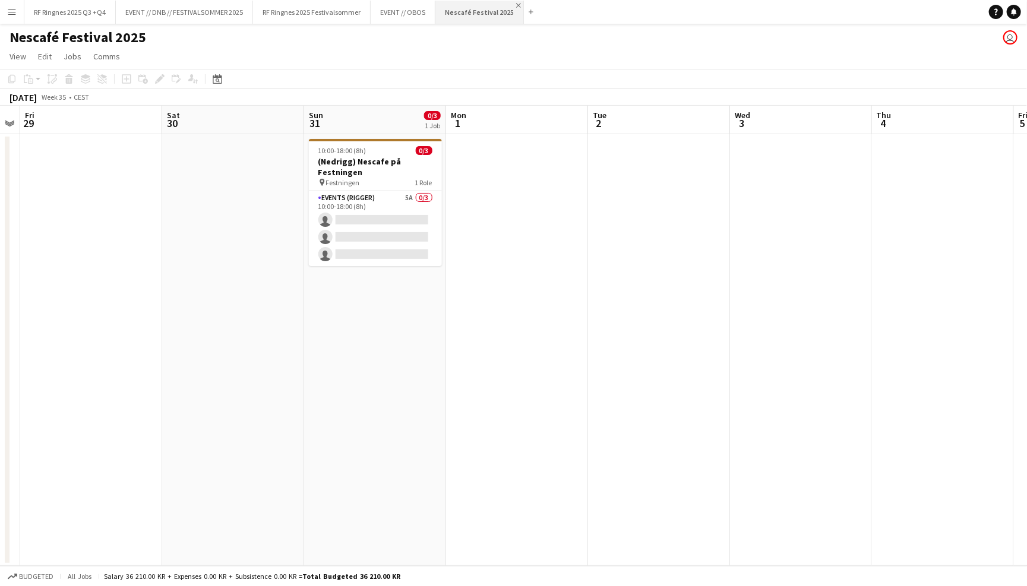
click at [516, 5] on app-icon "Close" at bounding box center [518, 5] width 5 height 5
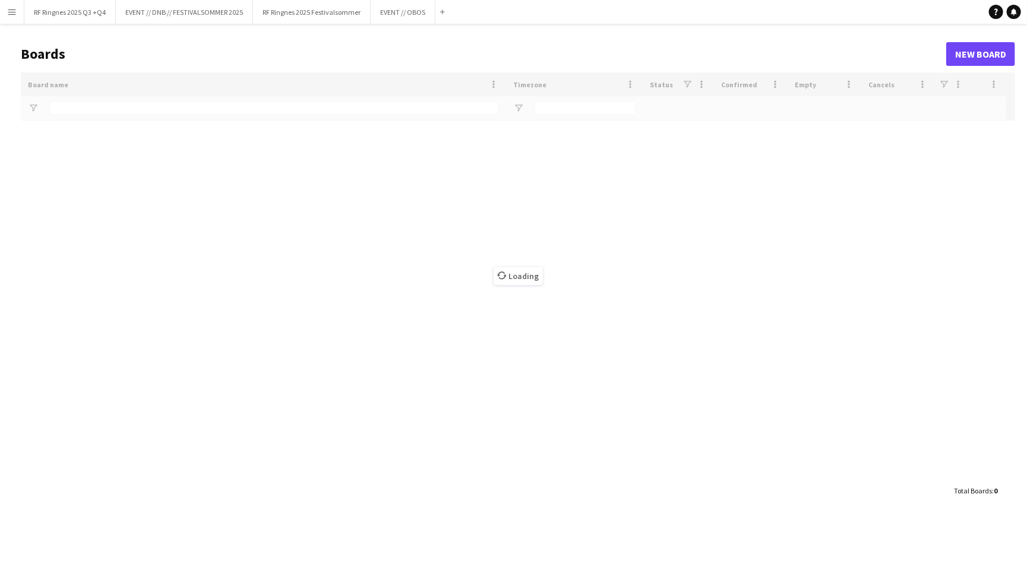
type input "******"
